Goal: Find specific page/section: Find specific page/section

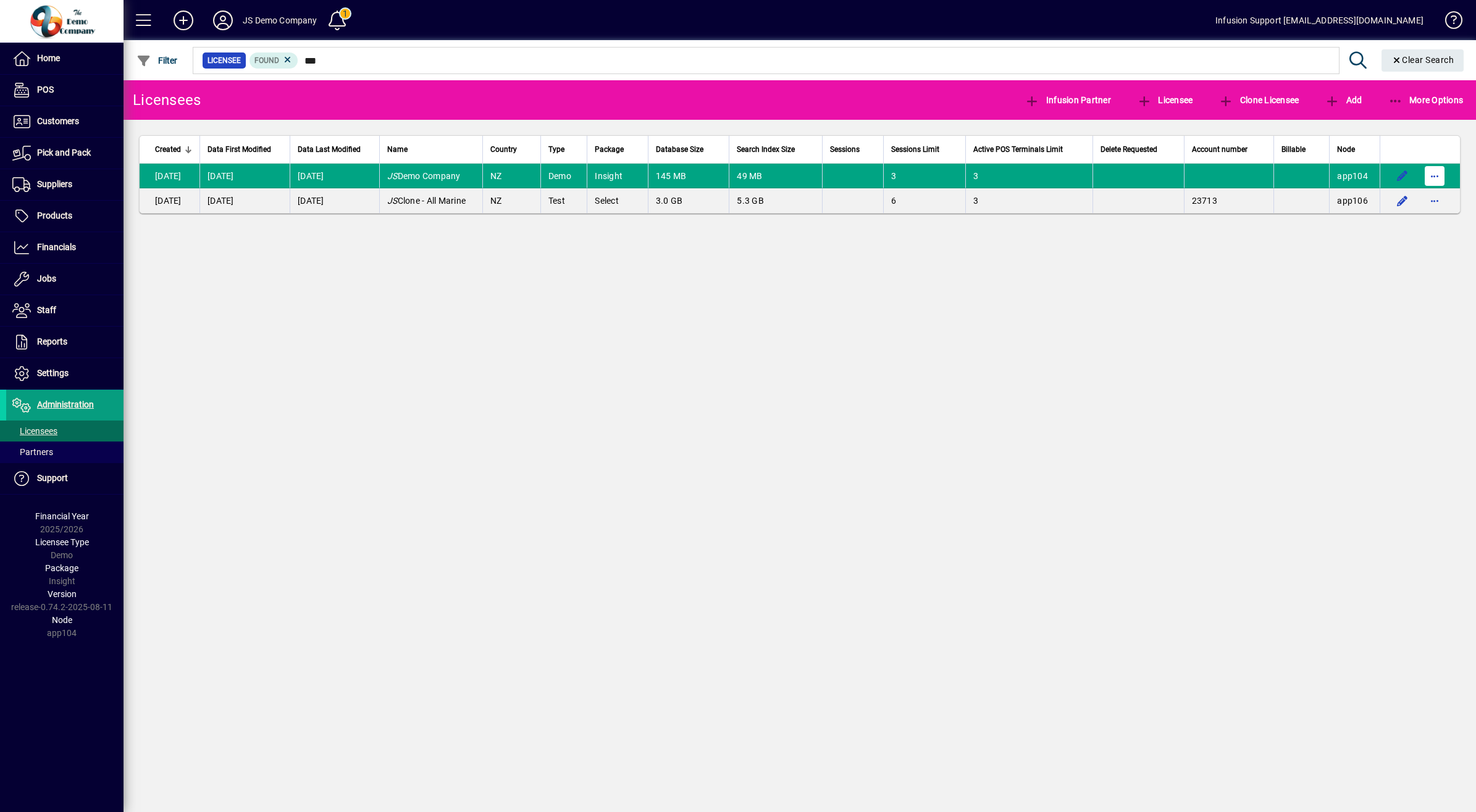
click at [1439, 179] on span "button" at bounding box center [1434, 175] width 29 height 29
click at [1332, 245] on div at bounding box center [738, 406] width 1476 height 812
click at [1442, 174] on span "button" at bounding box center [1434, 175] width 29 height 29
click at [1326, 297] on div at bounding box center [738, 406] width 1476 height 812
drag, startPoint x: 1433, startPoint y: 174, endPoint x: 1110, endPoint y: 338, distance: 362.2
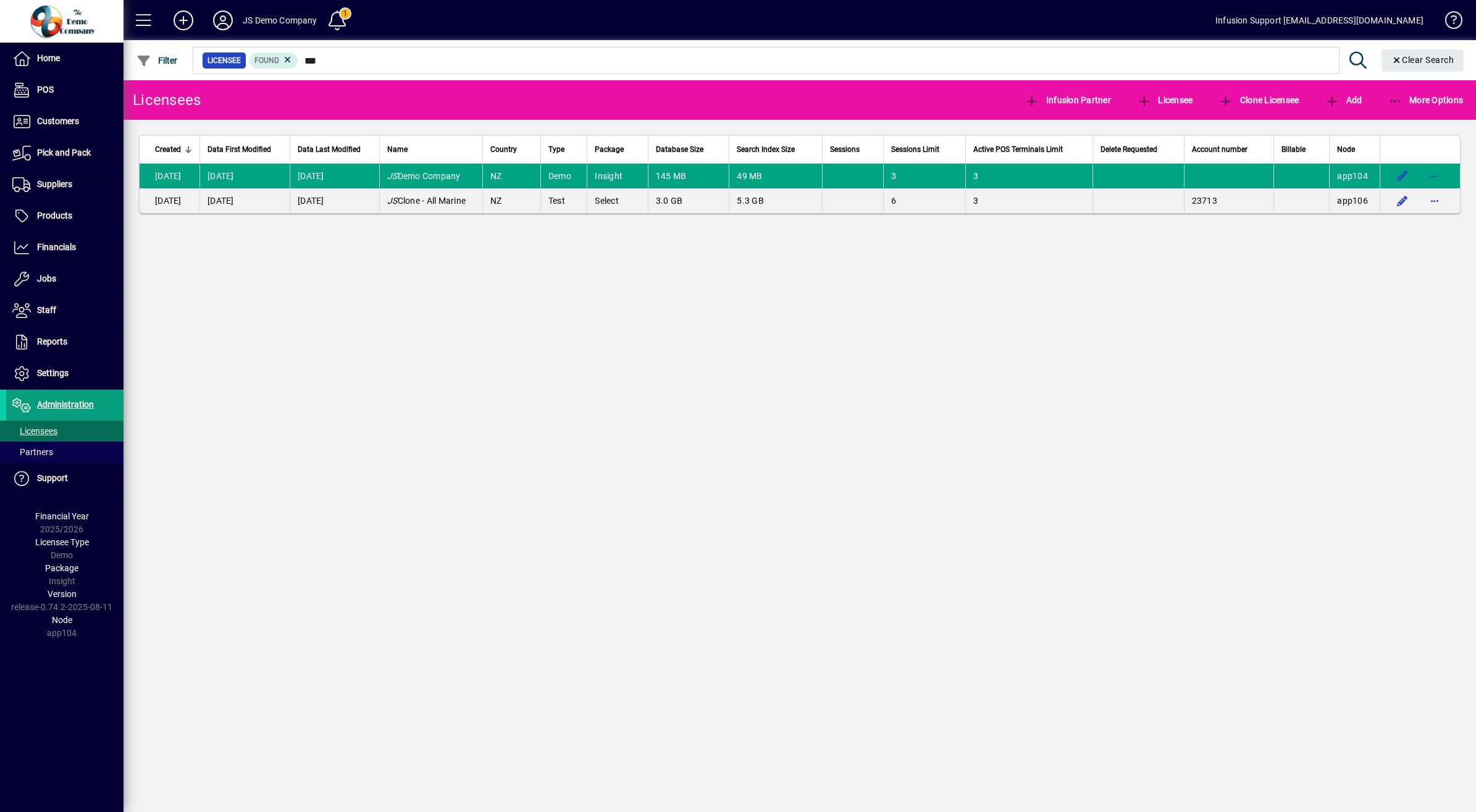
click at [1110, 338] on div "Licensees Infusion Partner Licensee Clone Licensee Add More Options Created Dat…" at bounding box center [799, 446] width 1352 height 732
click at [57, 409] on span "Administration" at bounding box center [65, 404] width 57 height 10
